Goal: Navigation & Orientation: Find specific page/section

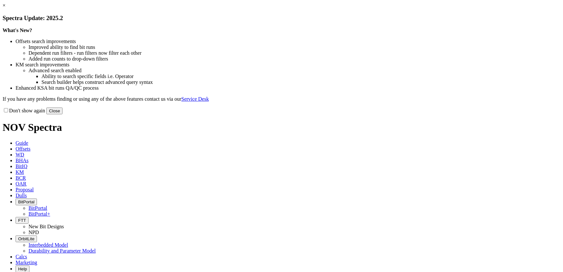
click at [62, 114] on button "Close" at bounding box center [54, 110] width 16 height 7
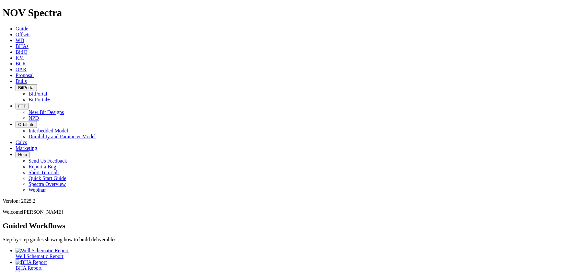
click at [34, 85] on span "BitPortal" at bounding box center [26, 87] width 16 height 5
click at [47, 91] on link "BitPortal" at bounding box center [37, 94] width 19 height 6
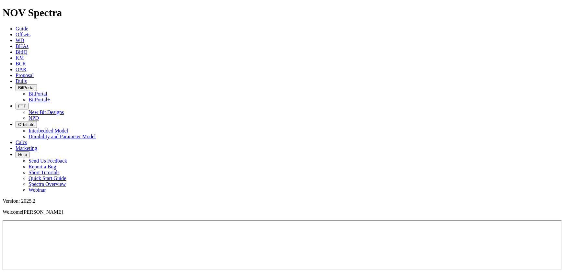
click at [34, 85] on span "BitPortal" at bounding box center [26, 87] width 16 height 5
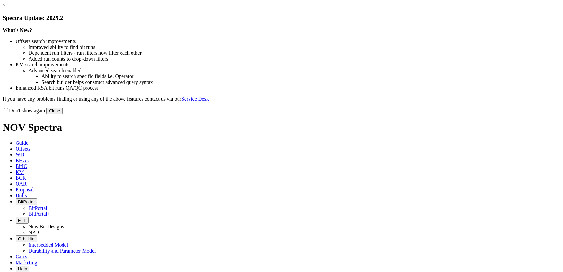
click at [62, 114] on button "Close" at bounding box center [54, 110] width 16 height 7
